Goal: Information Seeking & Learning: Learn about a topic

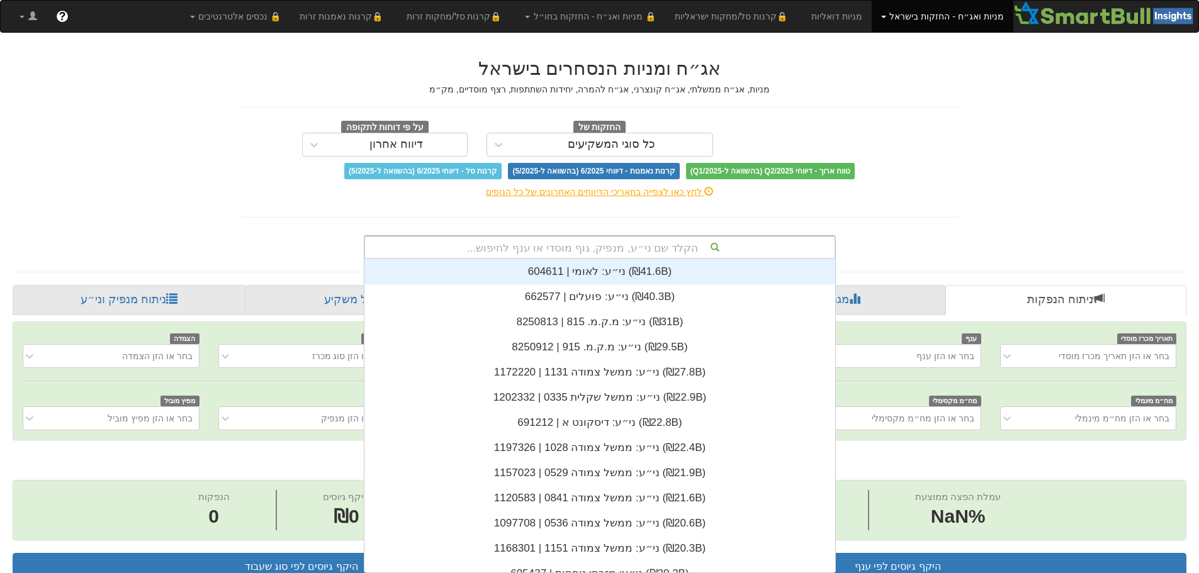
click at [664, 245] on div "הקלד שם ני״ע, מנפיק, גוף מוסדי או ענף לחיפוש..." at bounding box center [599, 247] width 469 height 21
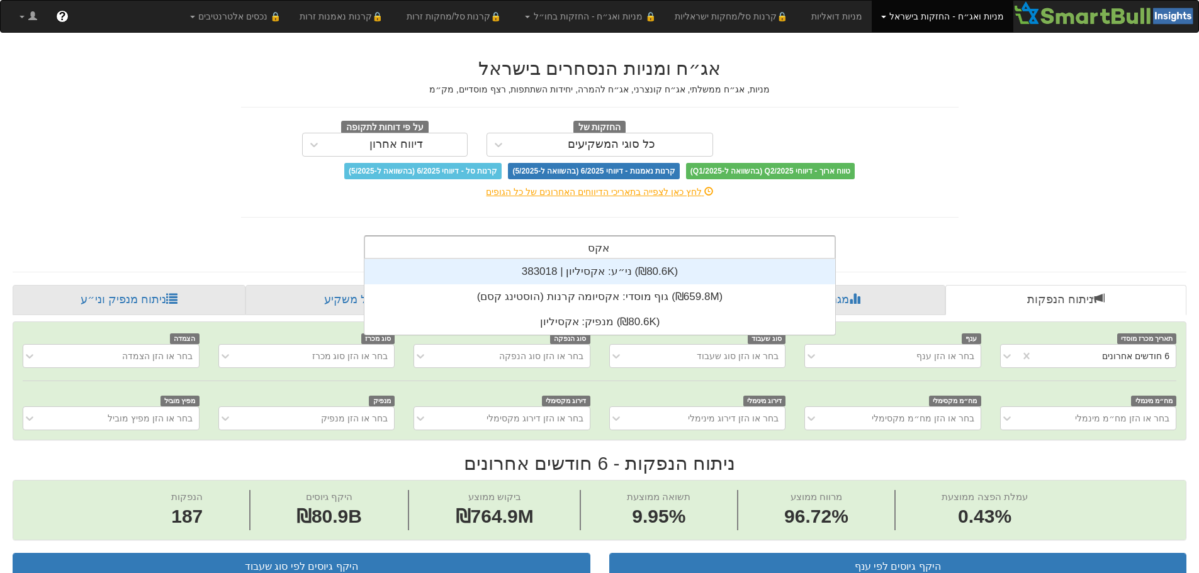
scroll to position [50, 0]
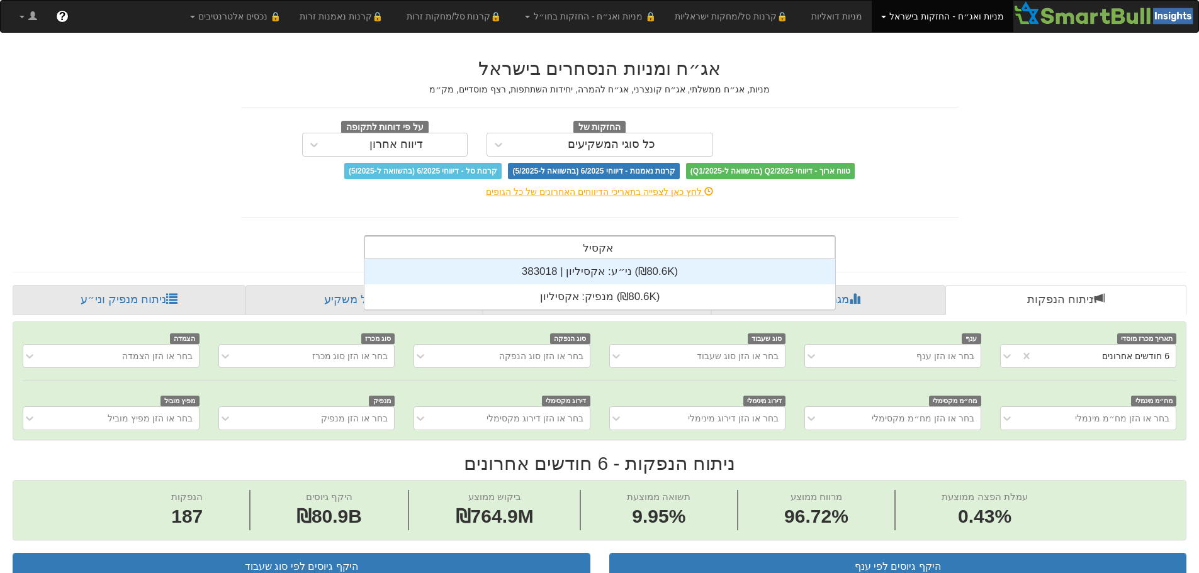
type input "אקסיליון"
click at [629, 278] on div "ני״ע: ‏אקסיליון | 383018 ‎(₪80.6K)‎" at bounding box center [599, 271] width 471 height 25
